Goal: Information Seeking & Learning: Learn about a topic

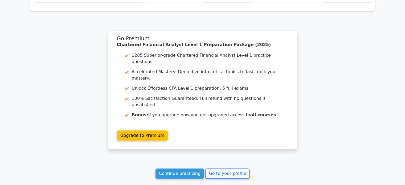
scroll to position [426, 0]
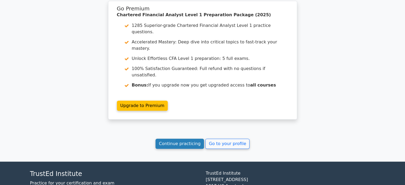
click at [187, 139] on link "Continue practicing" at bounding box center [180, 144] width 49 height 10
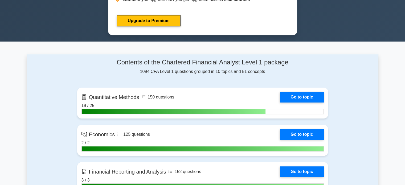
scroll to position [280, 0]
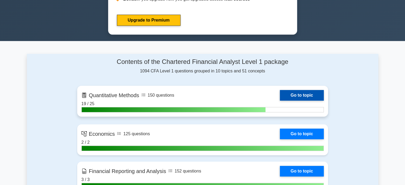
click at [290, 99] on link "Go to topic" at bounding box center [302, 95] width 44 height 11
click at [292, 95] on link "Go to topic" at bounding box center [302, 95] width 44 height 11
click at [310, 90] on link "Go to topic" at bounding box center [302, 95] width 44 height 11
click at [306, 95] on link "Go to topic" at bounding box center [302, 95] width 44 height 11
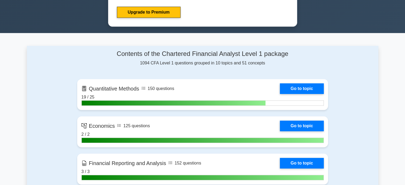
scroll to position [289, 0]
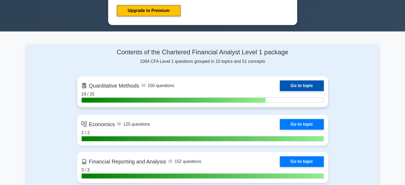
click at [314, 87] on link "Go to topic" at bounding box center [302, 85] width 44 height 11
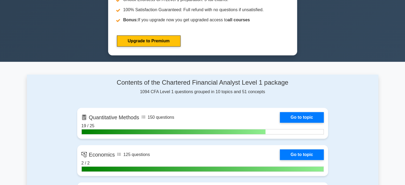
scroll to position [258, 0]
